Goal: Check status: Check status

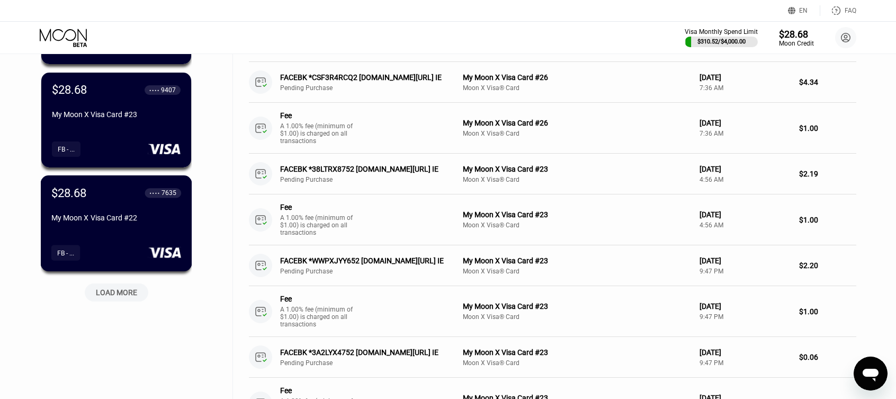
click at [146, 217] on div "$28.68 ● ● ● ● 7635 My Moon X Visa Card #22" at bounding box center [116, 206] width 130 height 40
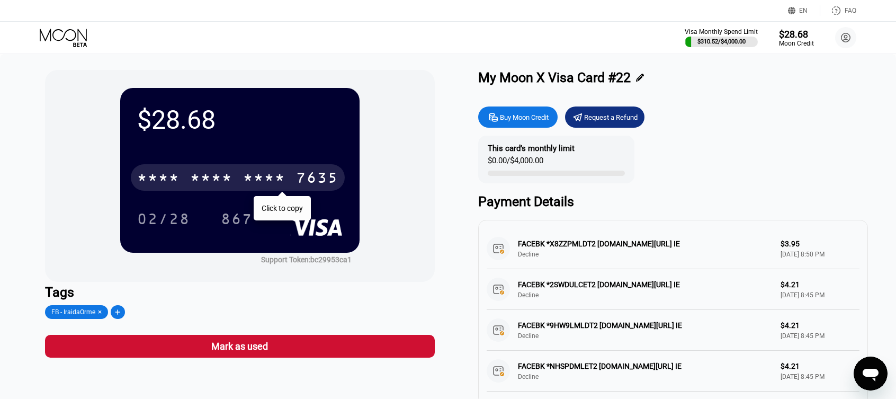
click at [236, 174] on div "* * * * * * * * * * * * 7635" at bounding box center [238, 177] width 214 height 26
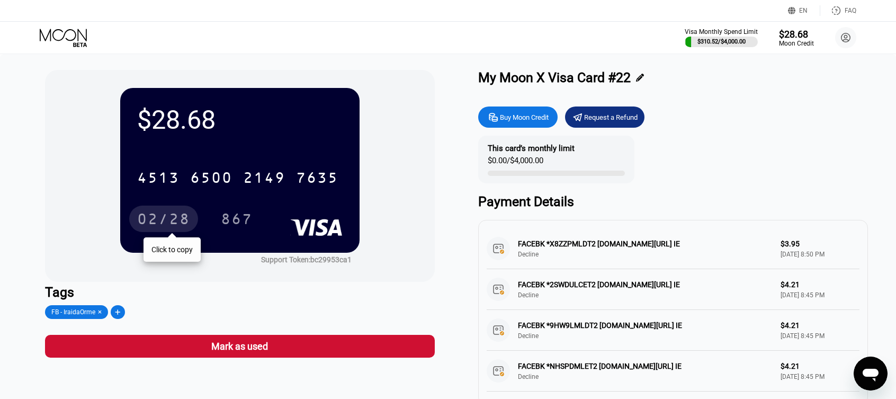
click at [179, 217] on div "02/28" at bounding box center [163, 220] width 53 height 17
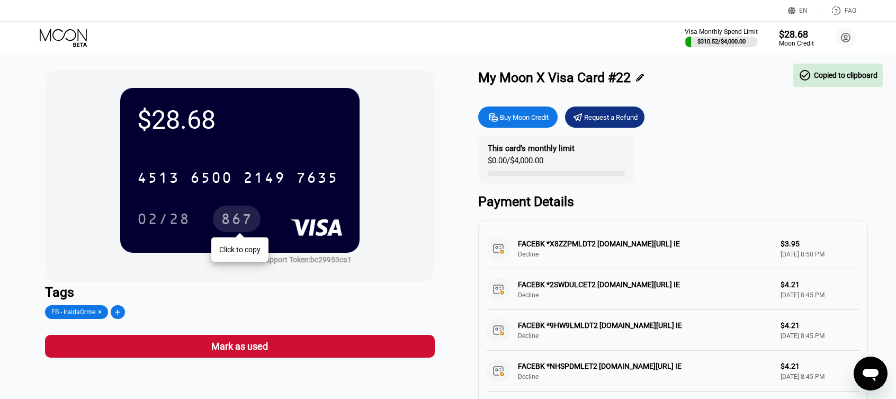
click at [252, 219] on div "867" at bounding box center [237, 220] width 32 height 17
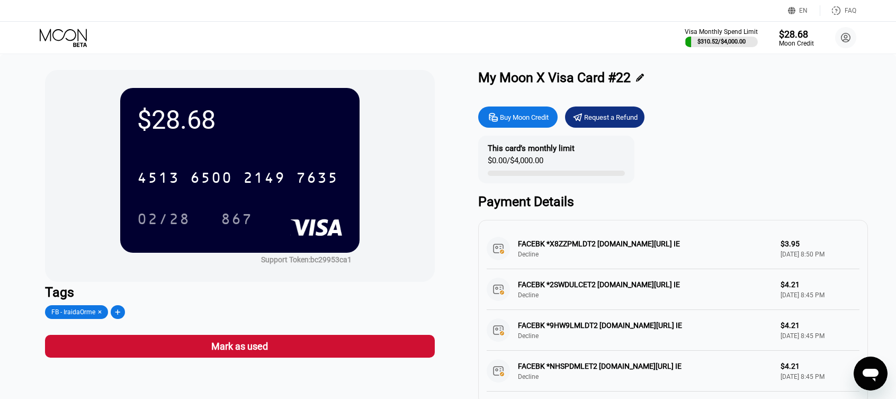
click at [83, 33] on icon at bounding box center [64, 38] width 49 height 19
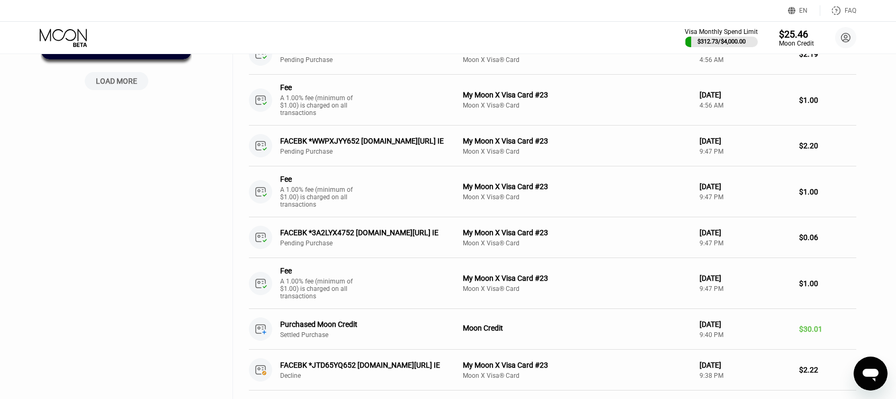
scroll to position [583, 0]
click at [123, 85] on div "LOAD MORE" at bounding box center [116, 81] width 41 height 10
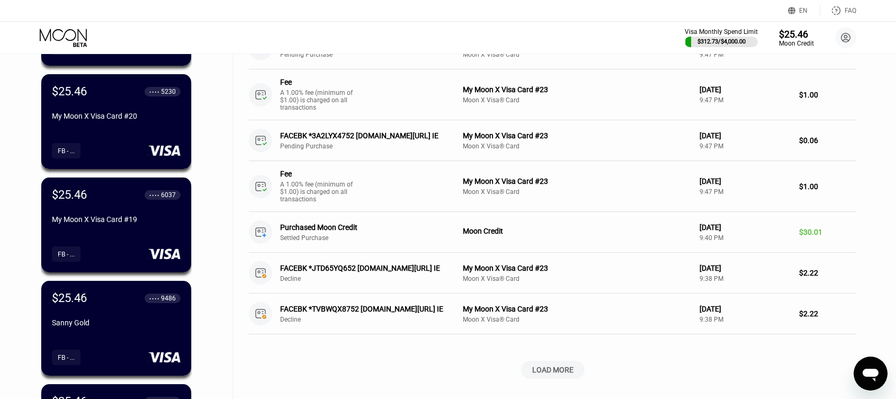
scroll to position [689, 0]
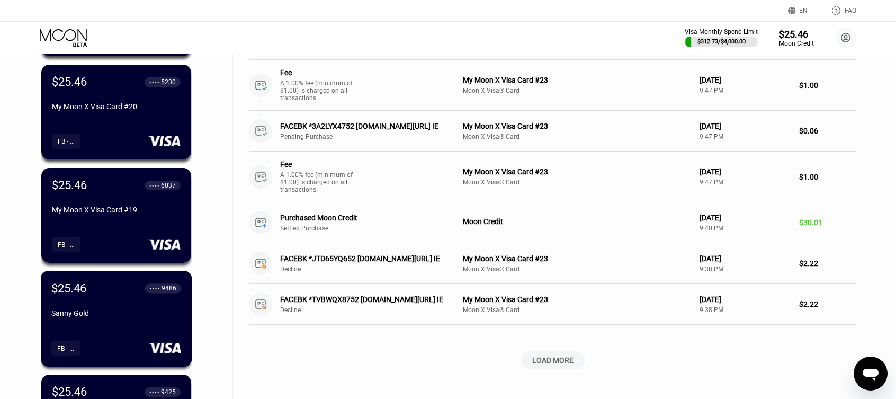
click at [132, 322] on div "Sanny Gold" at bounding box center [116, 315] width 130 height 13
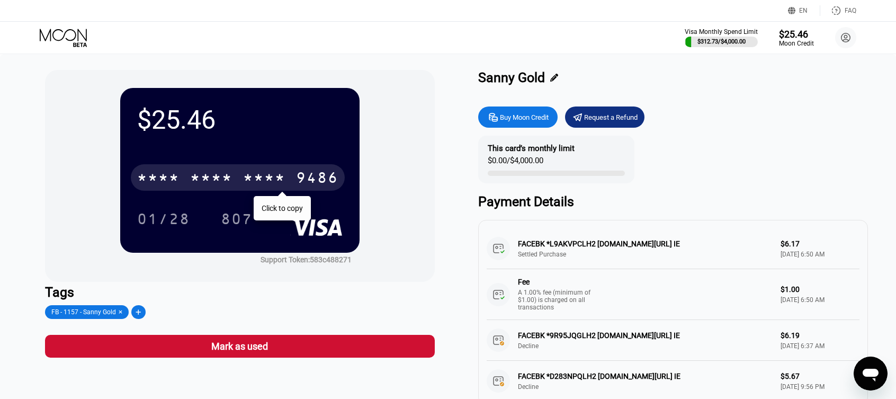
click at [282, 183] on div "* * * *" at bounding box center [264, 179] width 42 height 17
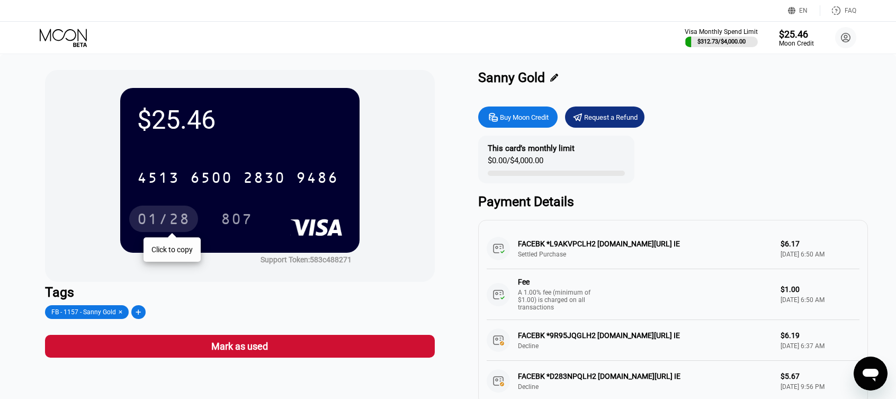
click at [167, 215] on div "01/28" at bounding box center [163, 220] width 53 height 17
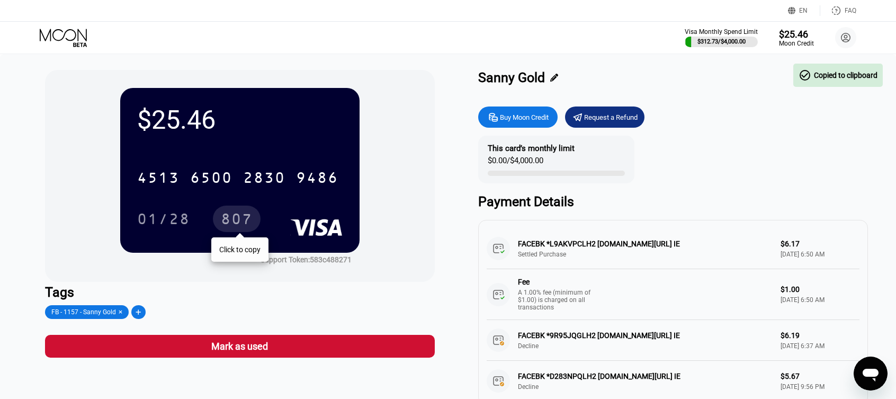
click at [251, 222] on div "807" at bounding box center [237, 220] width 32 height 17
